Goal: Check status: Check status

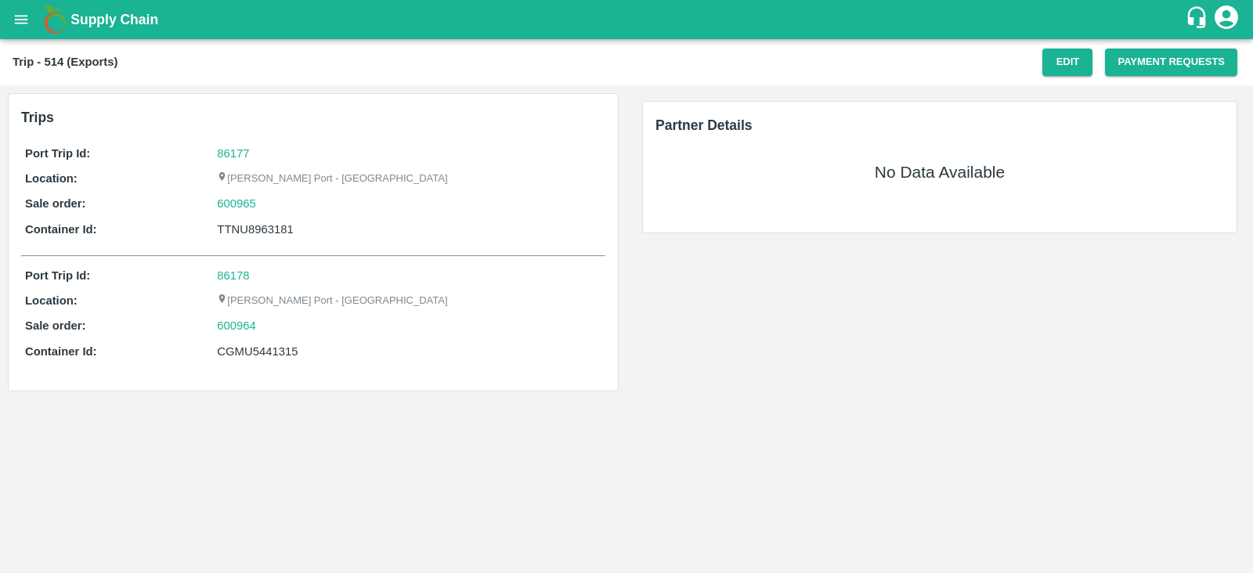
click at [432, 170] on div "[PERSON_NAME] Port - [GEOGRAPHIC_DATA]" at bounding box center [409, 178] width 385 height 17
click at [1065, 60] on button "Edit" at bounding box center [1068, 62] width 50 height 27
click at [19, 21] on icon "open drawer" at bounding box center [21, 19] width 17 height 17
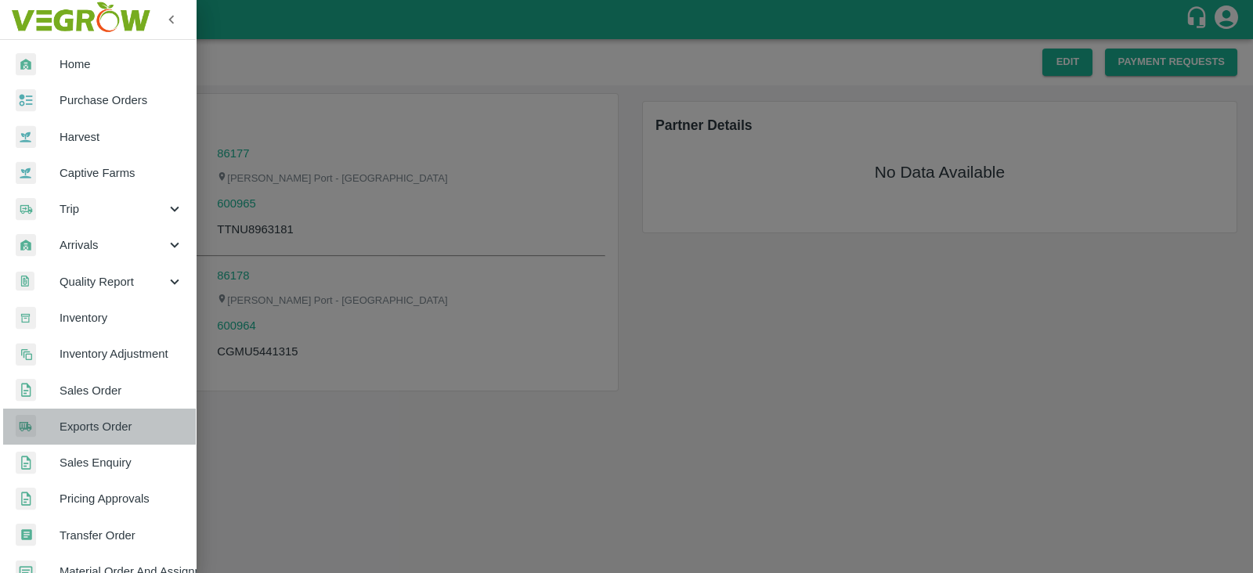
click at [115, 424] on span "Exports Order" at bounding box center [122, 426] width 124 height 17
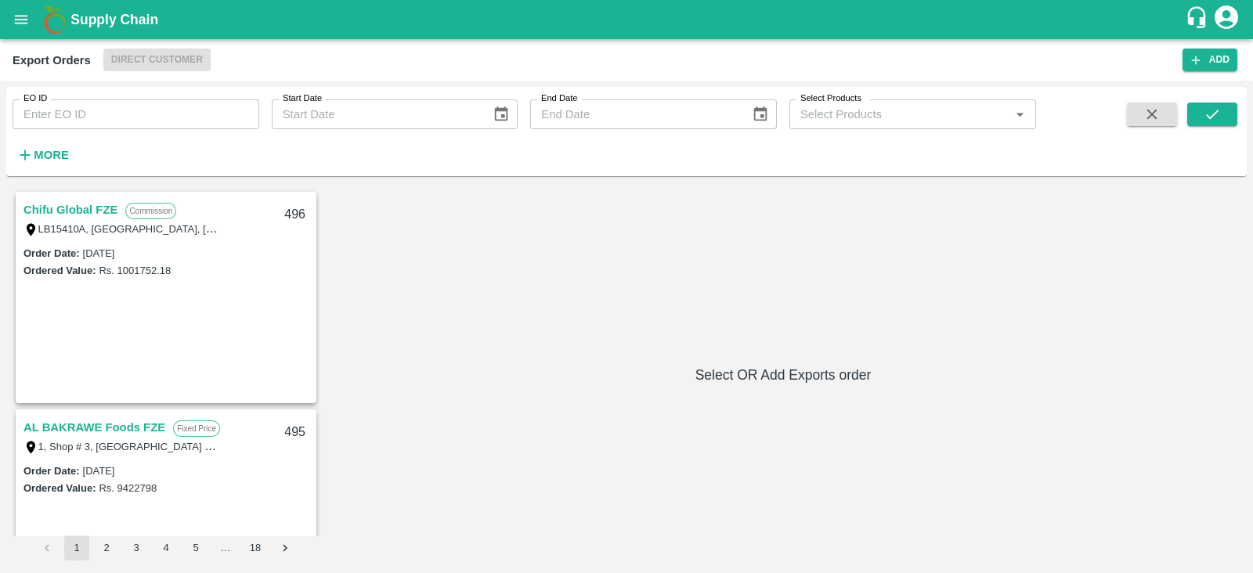
click at [160, 114] on input "EO ID" at bounding box center [136, 114] width 247 height 30
type input "480"
click at [1207, 120] on icon "submit" at bounding box center [1212, 114] width 17 height 17
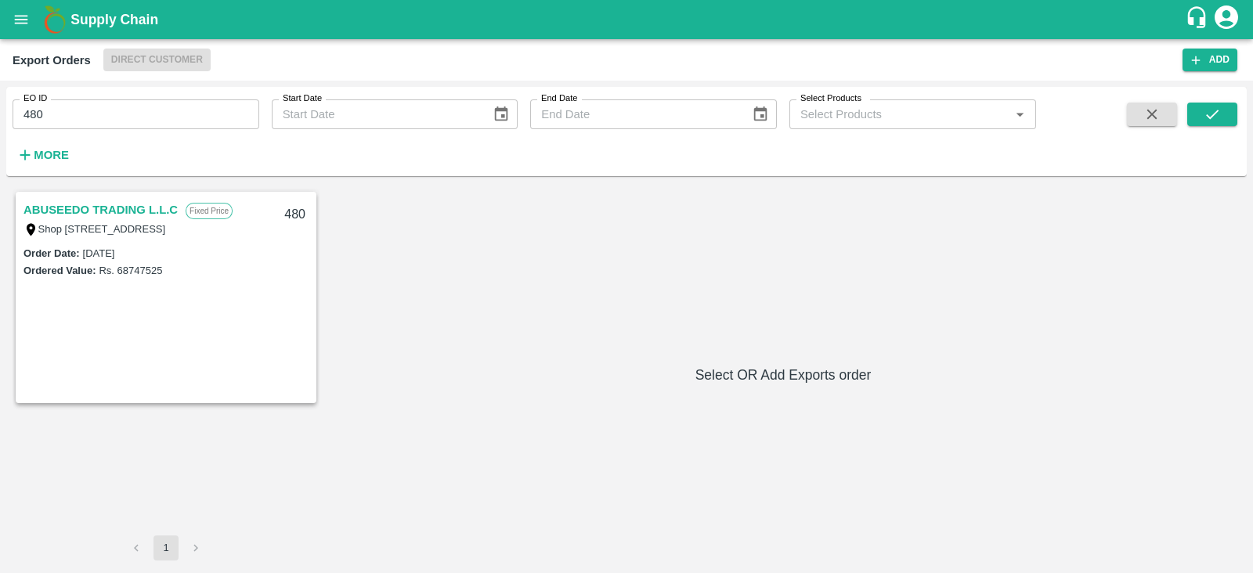
click at [149, 205] on link "ABUSEEDO TRADING L.L.C" at bounding box center [100, 210] width 154 height 20
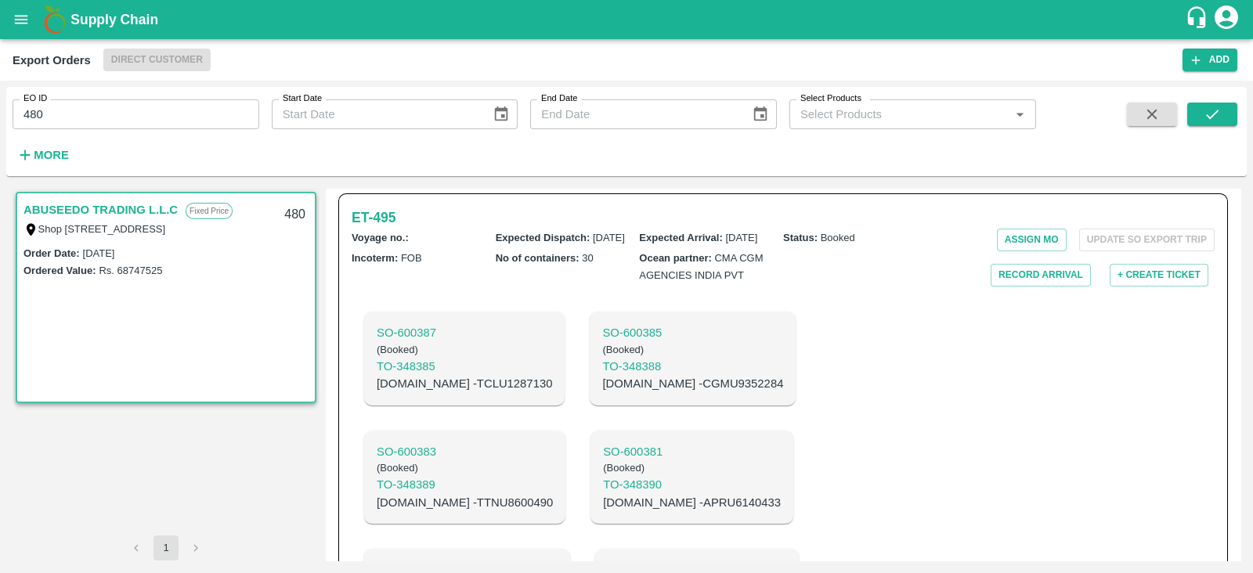
scroll to position [505, 0]
click at [378, 229] on h6 "ET- 495" at bounding box center [374, 219] width 44 height 22
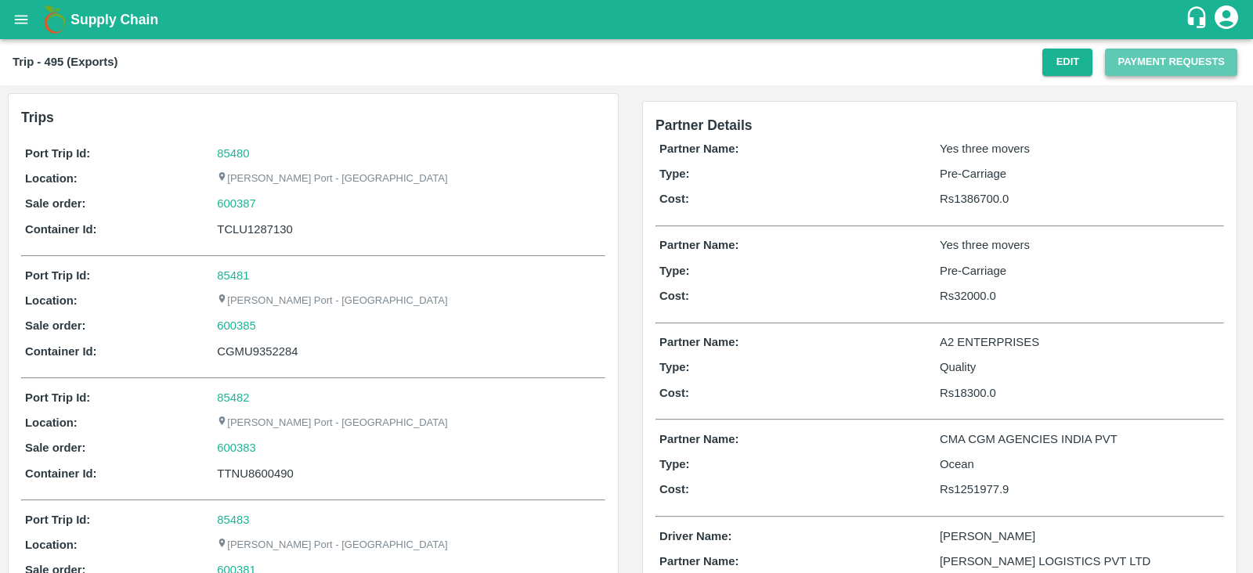
click at [1148, 58] on button "Payment Requests" at bounding box center [1171, 62] width 132 height 27
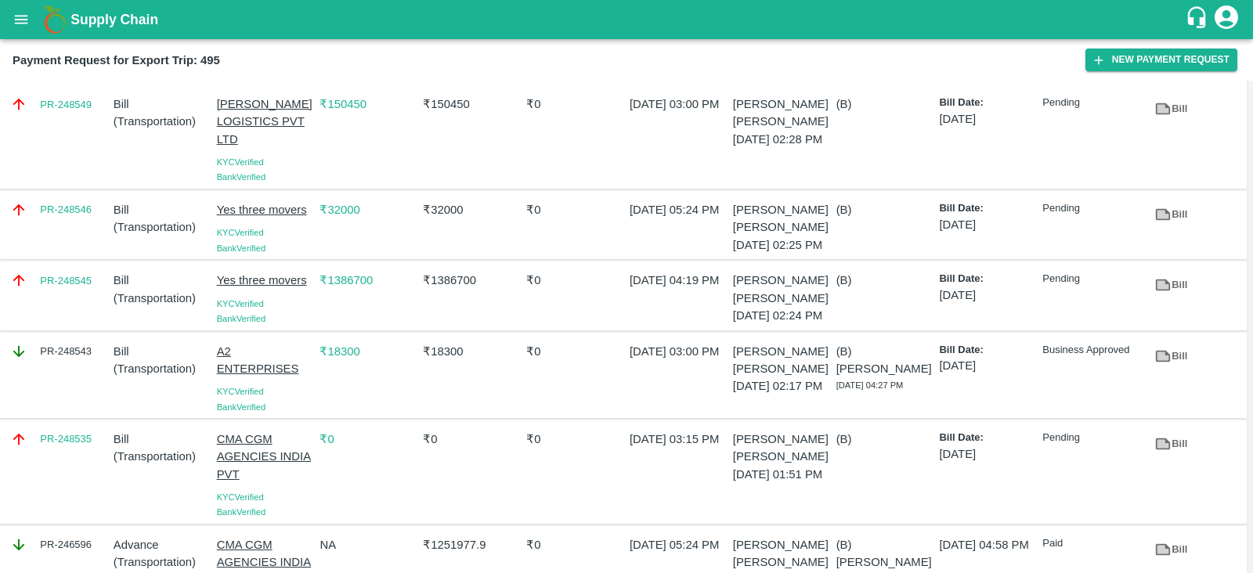
scroll to position [27, 0]
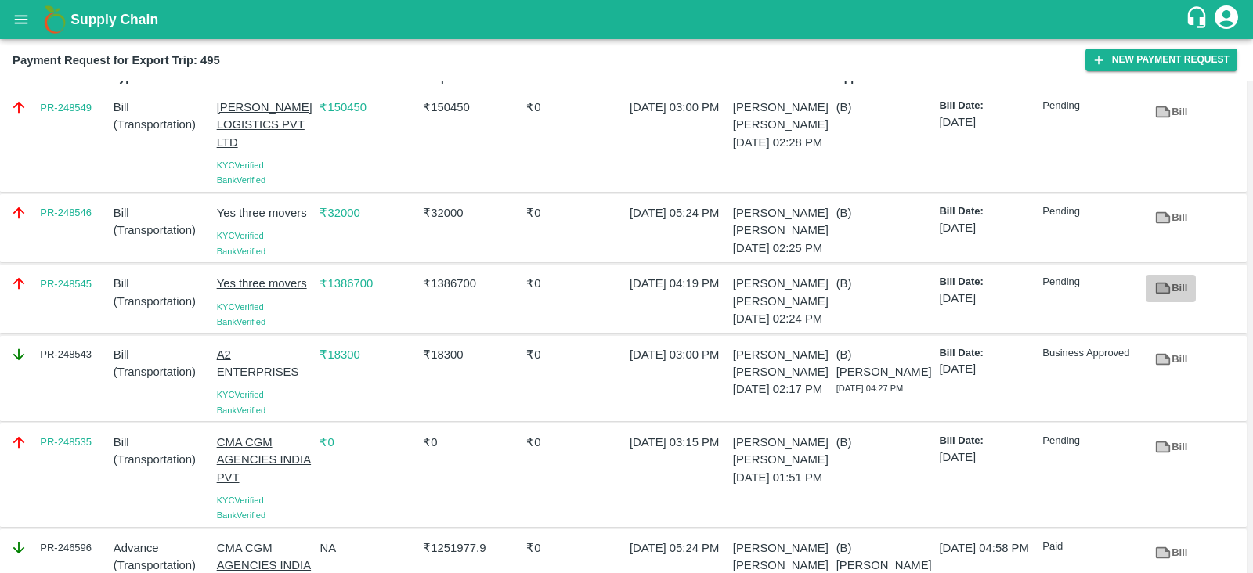
click at [1163, 302] on link "Bill" at bounding box center [1171, 288] width 50 height 27
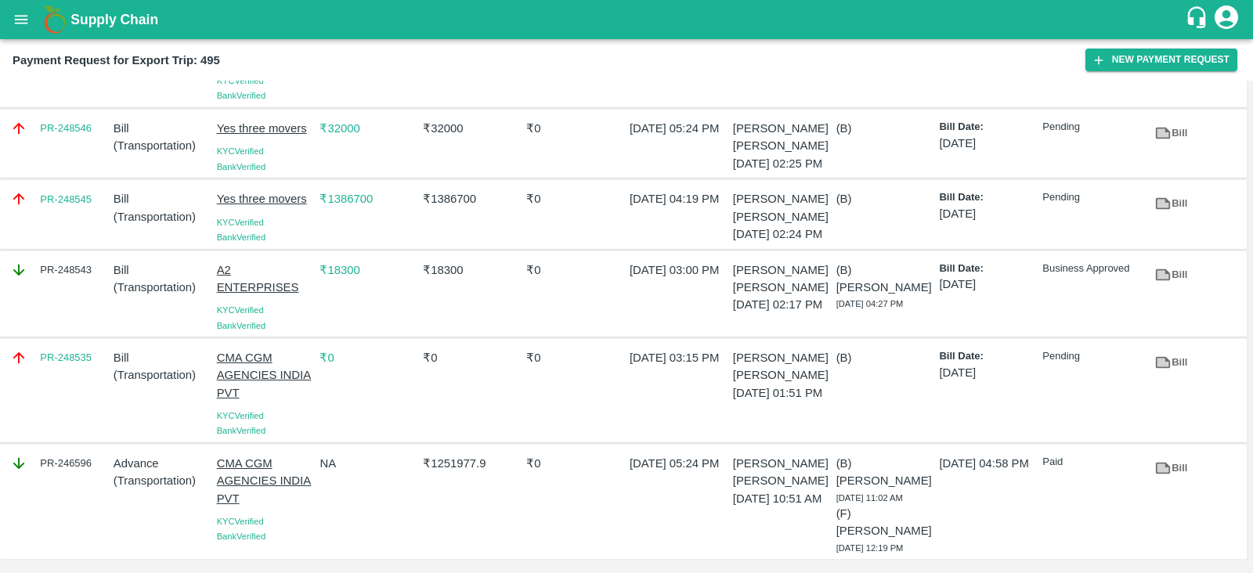
scroll to position [0, 0]
